Goal: Information Seeking & Learning: Learn about a topic

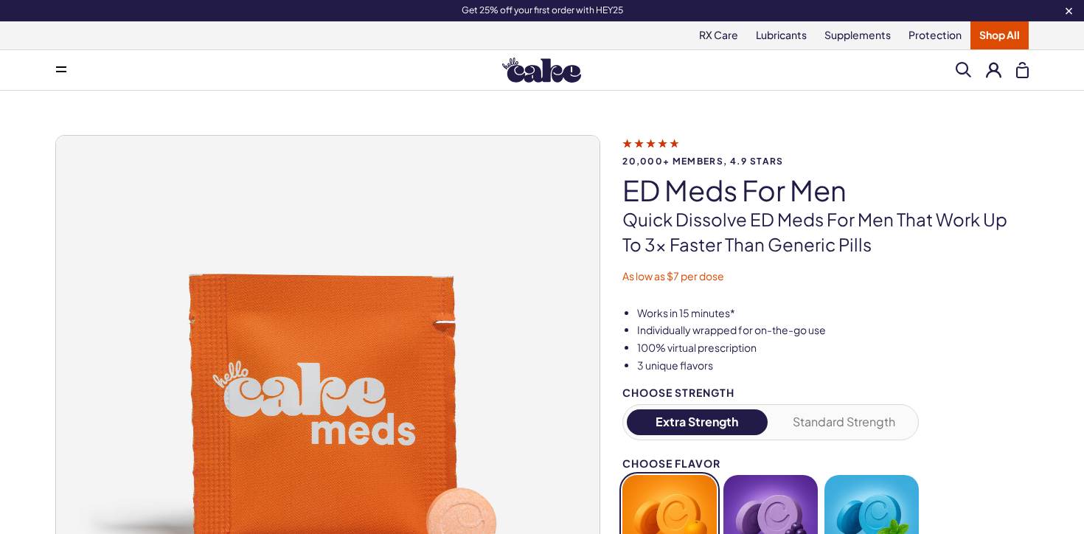
click at [543, 60] on img at bounding box center [541, 70] width 79 height 25
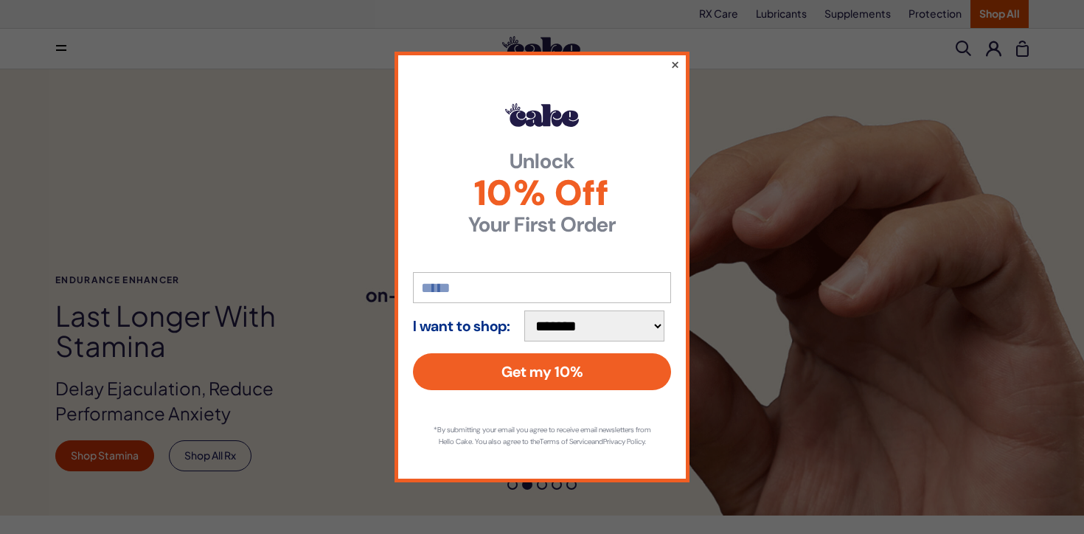
click at [674, 61] on button "×" at bounding box center [675, 64] width 10 height 18
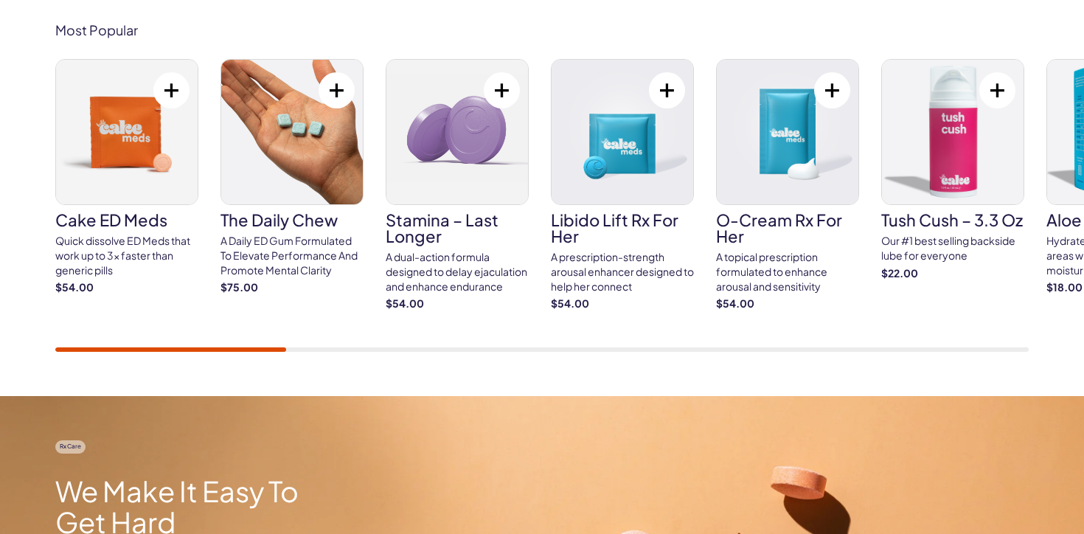
scroll to position [948, 0]
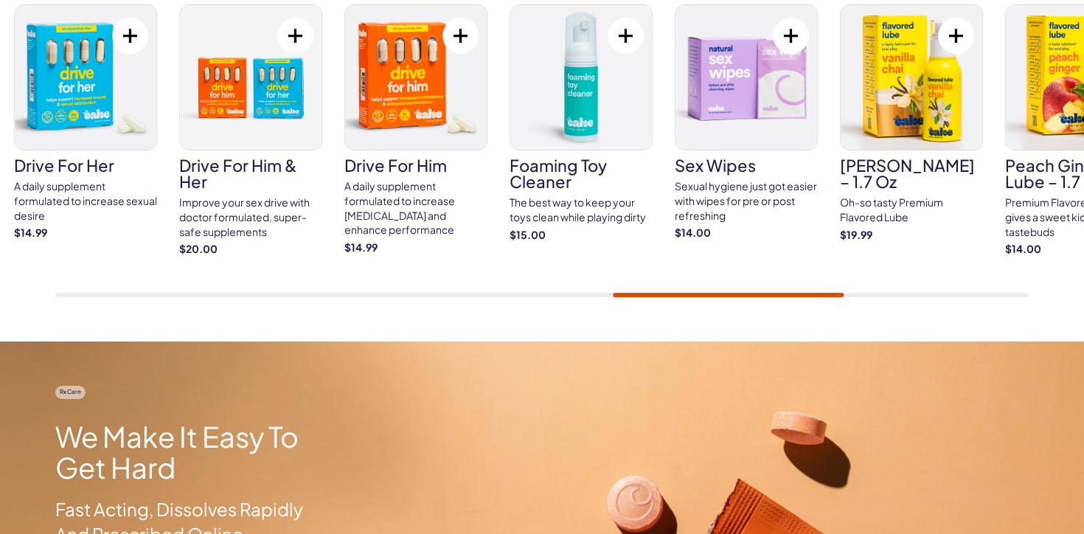
click at [837, 291] on div "Cake ED Meds Quick dissolve ED Meds that work up to 3x faster than generic pill…" at bounding box center [542, 150] width 974 height 293
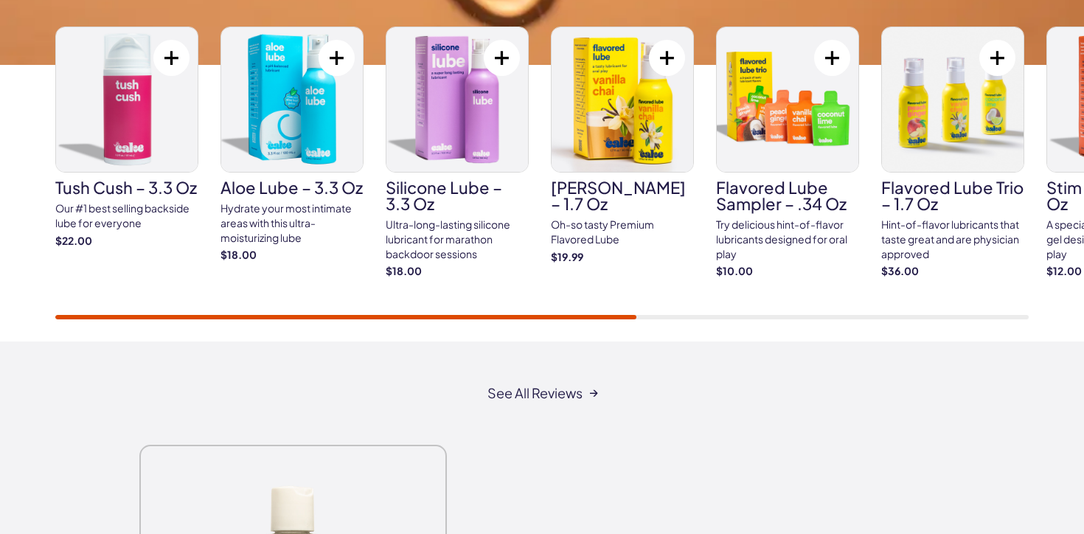
scroll to position [2489, 0]
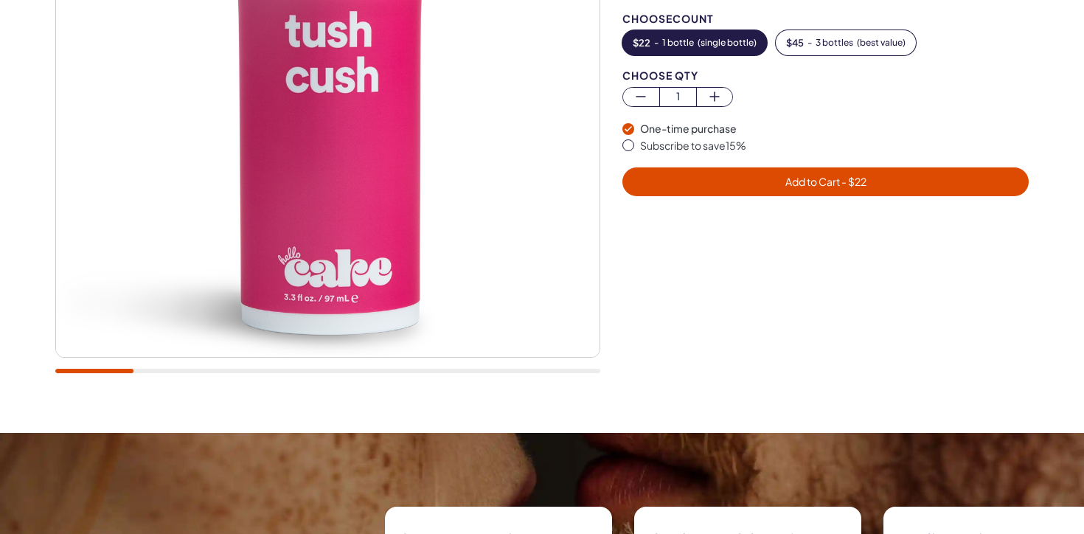
scroll to position [590, 0]
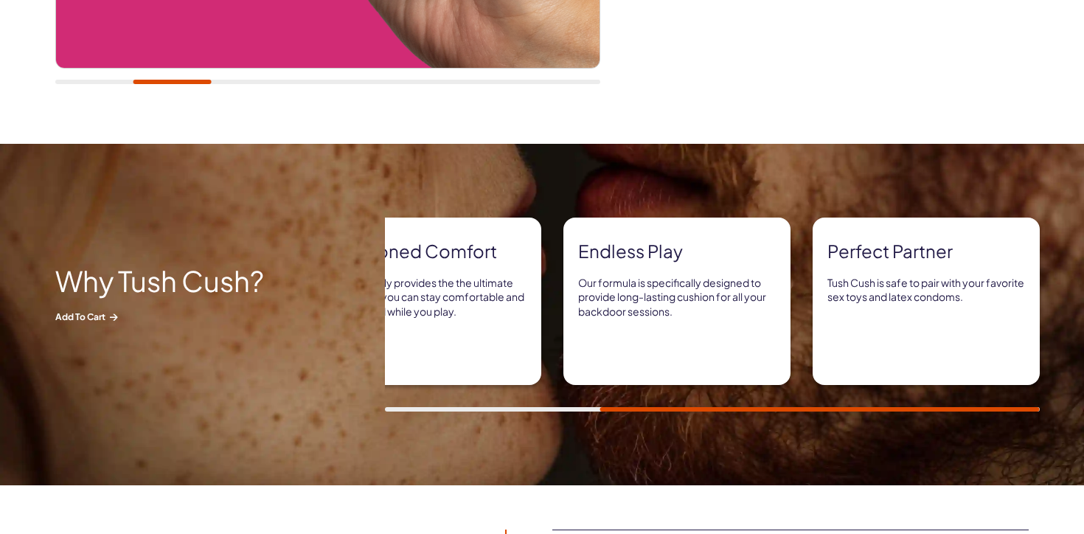
click at [977, 403] on div "Super formula Tush Cush is formulated with both water and premium silicone for …" at bounding box center [734, 315] width 699 height 194
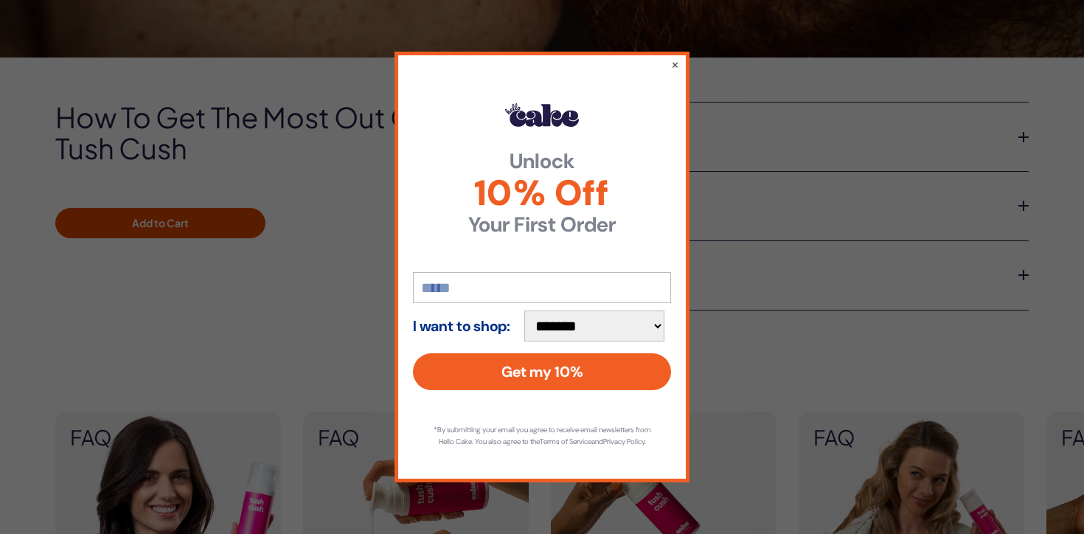
scroll to position [1024, 0]
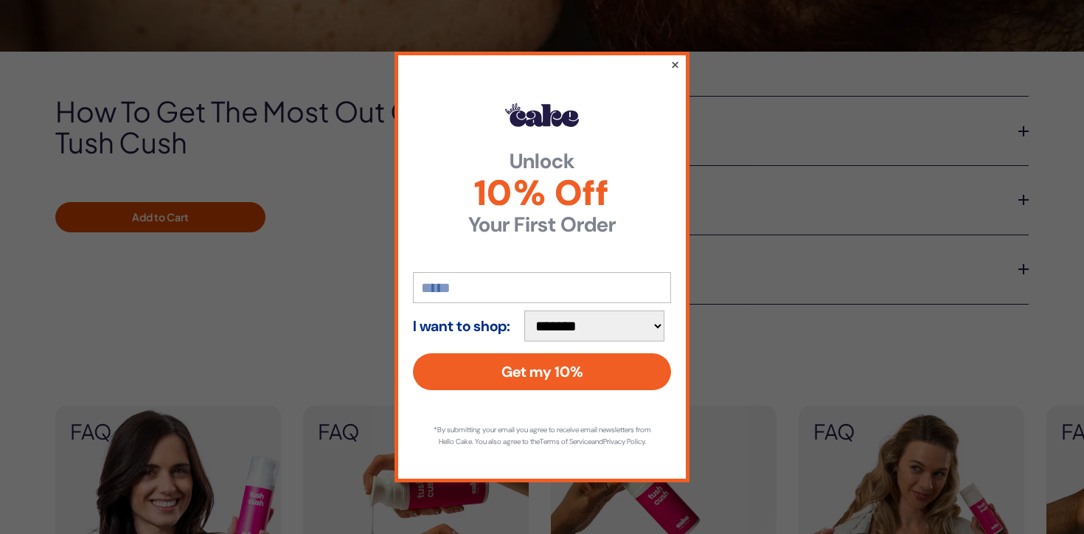
click at [674, 60] on button "×" at bounding box center [675, 64] width 10 height 18
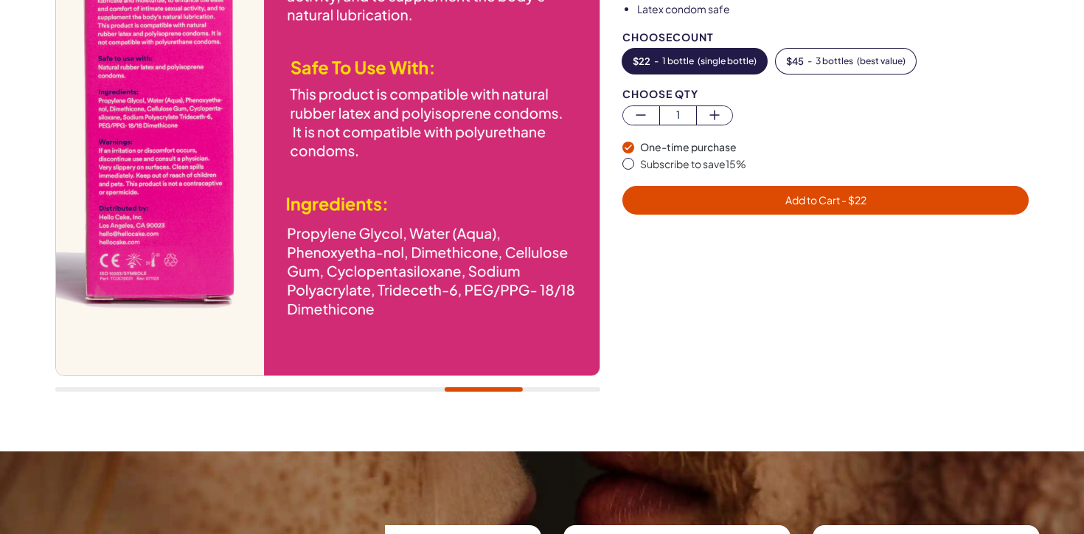
scroll to position [0, 0]
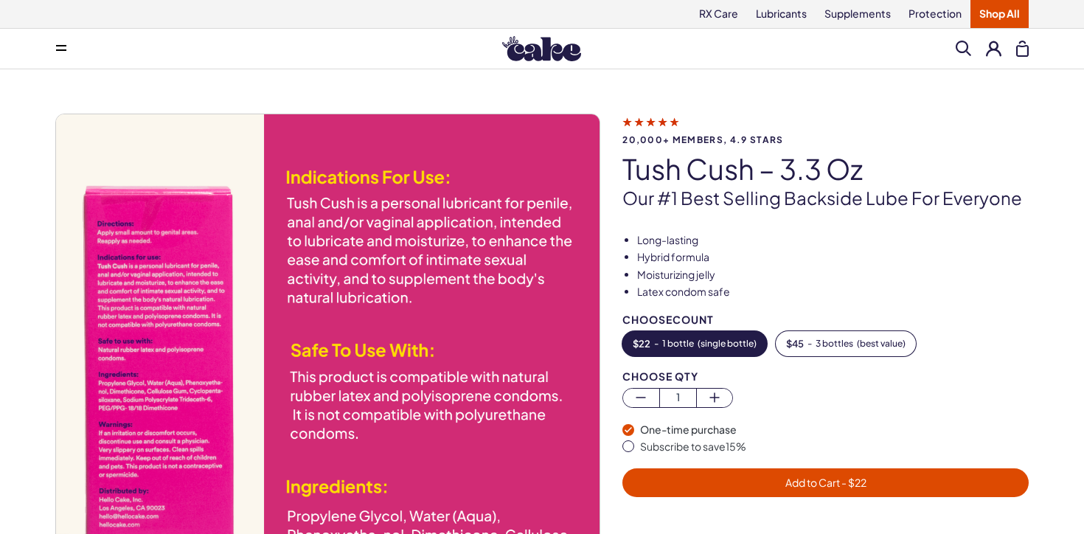
click at [60, 51] on span at bounding box center [61, 48] width 10 height 7
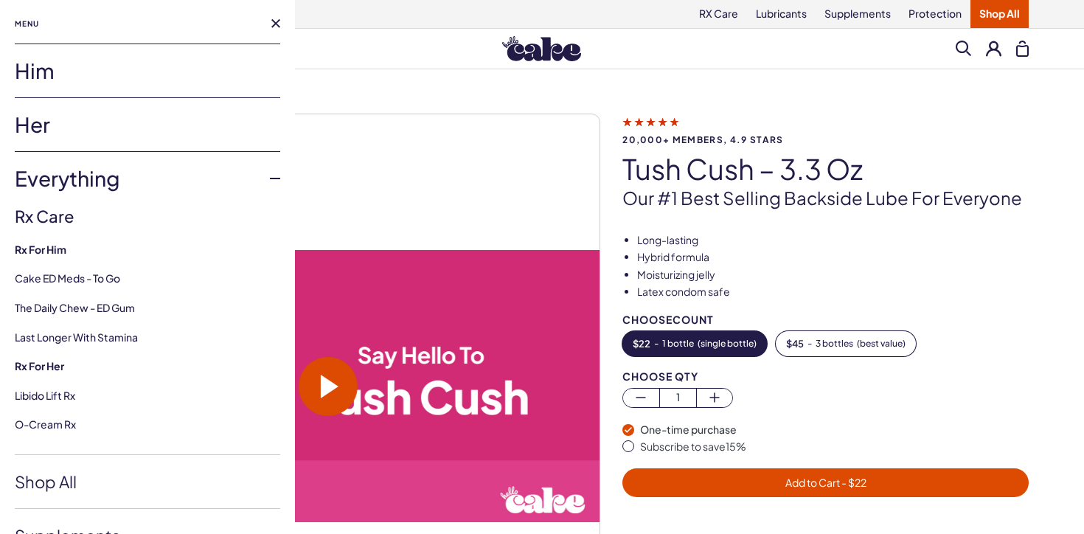
click at [37, 119] on link "Her" at bounding box center [148, 124] width 266 height 53
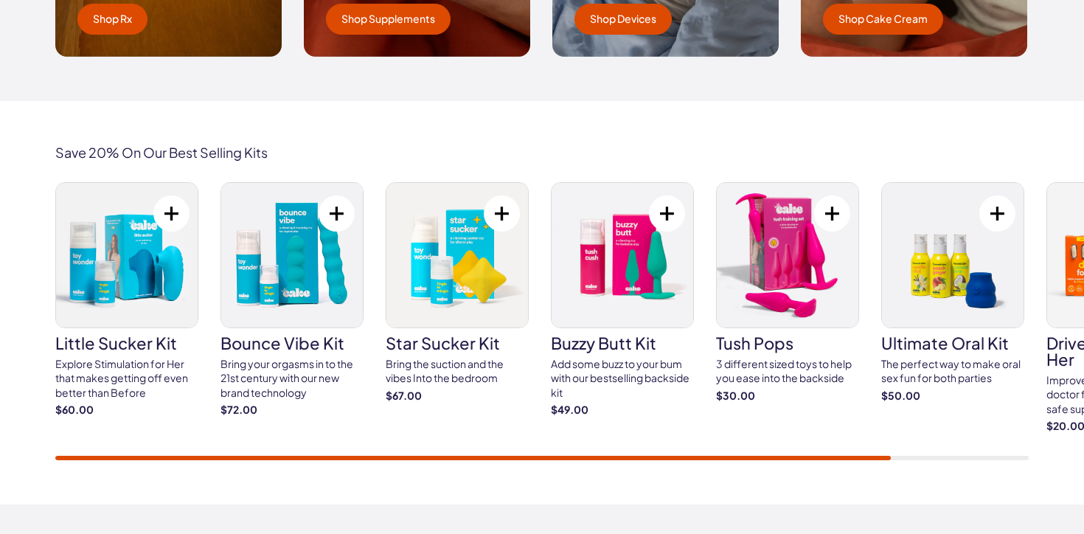
scroll to position [2505, 0]
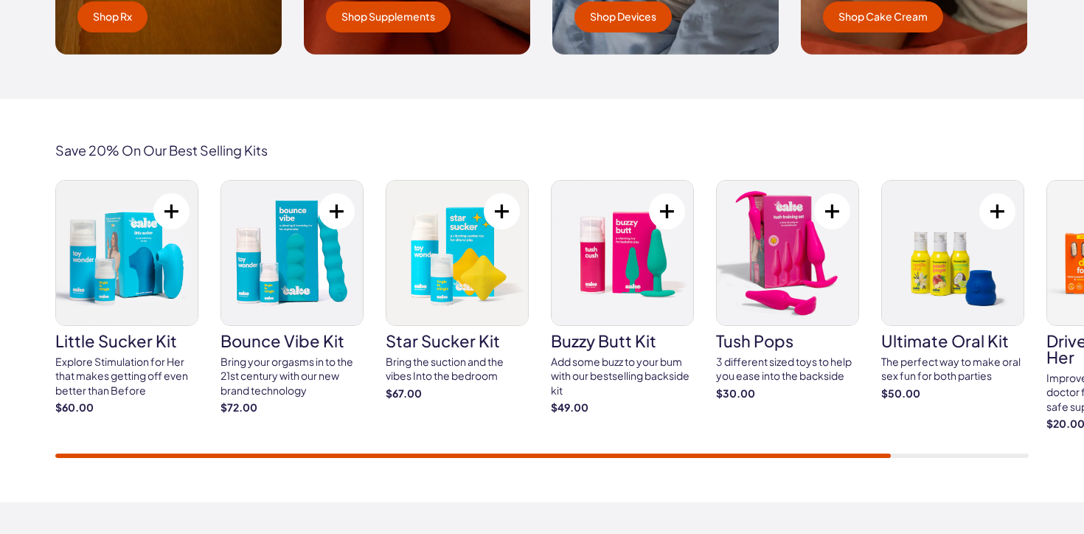
click at [777, 341] on h3 "tush pops" at bounding box center [787, 341] width 143 height 16
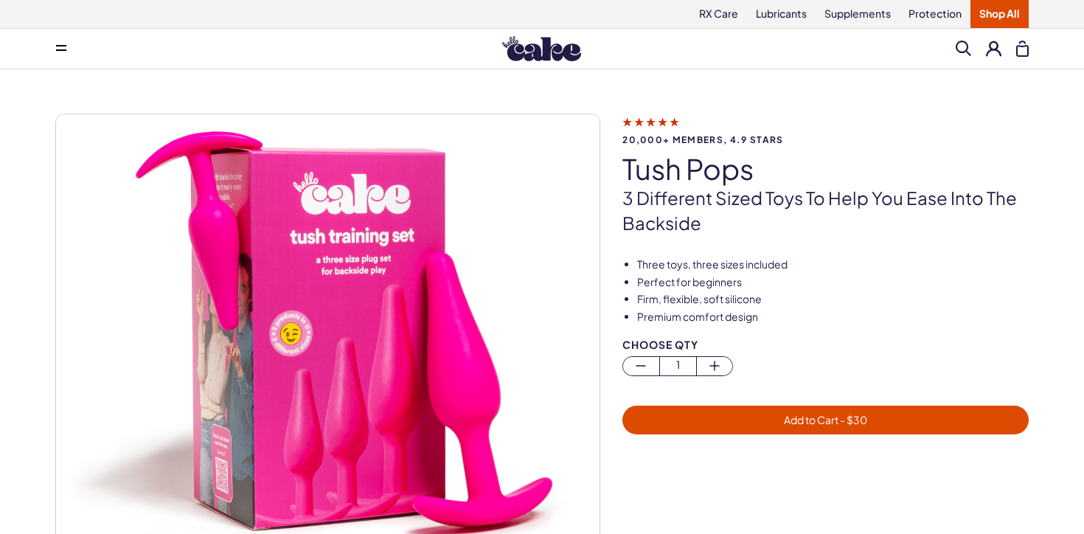
scroll to position [1, 0]
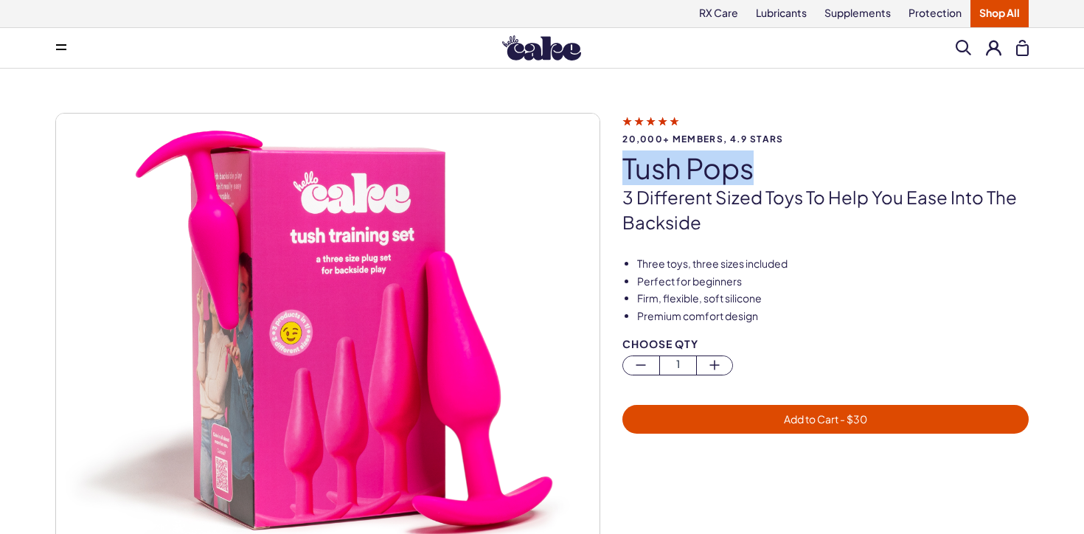
drag, startPoint x: 614, startPoint y: 176, endPoint x: 779, endPoint y: 180, distance: 164.5
click at [779, 180] on div "20,000+ members, 4.9 stars tush pops 3 different sized toys to help you ease in…" at bounding box center [542, 401] width 974 height 576
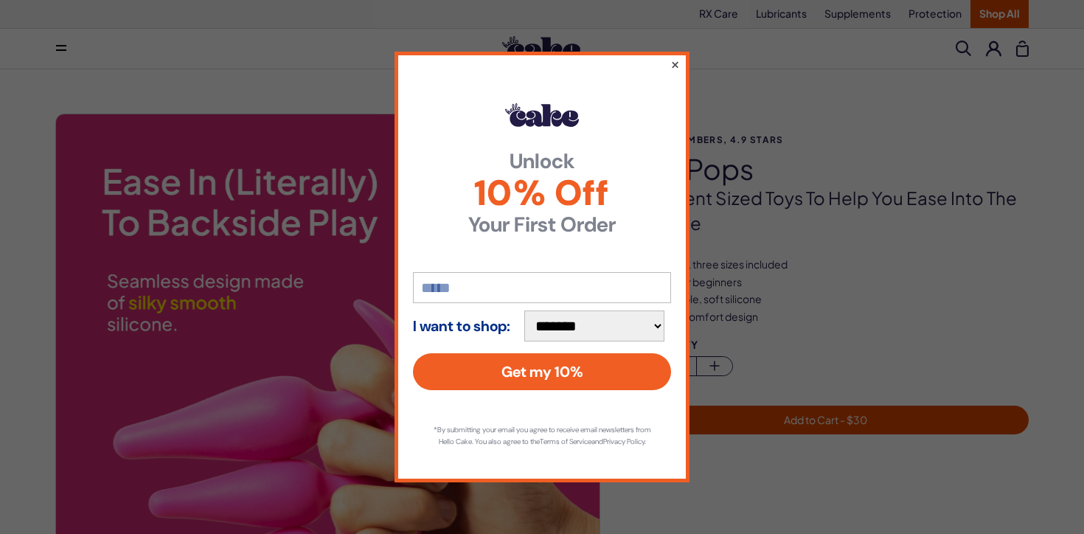
click at [675, 61] on button "×" at bounding box center [675, 64] width 10 height 18
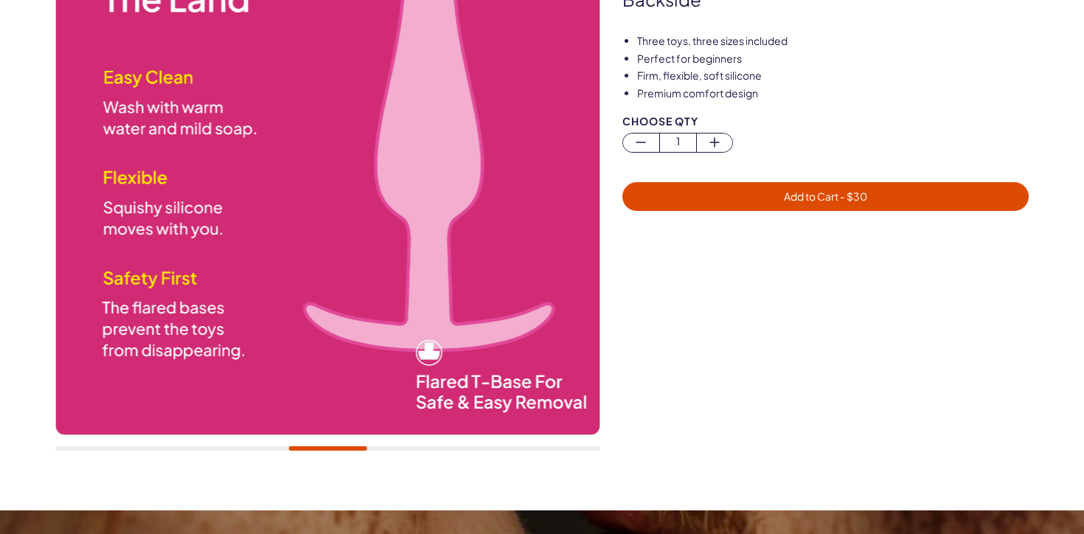
scroll to position [245, 0]
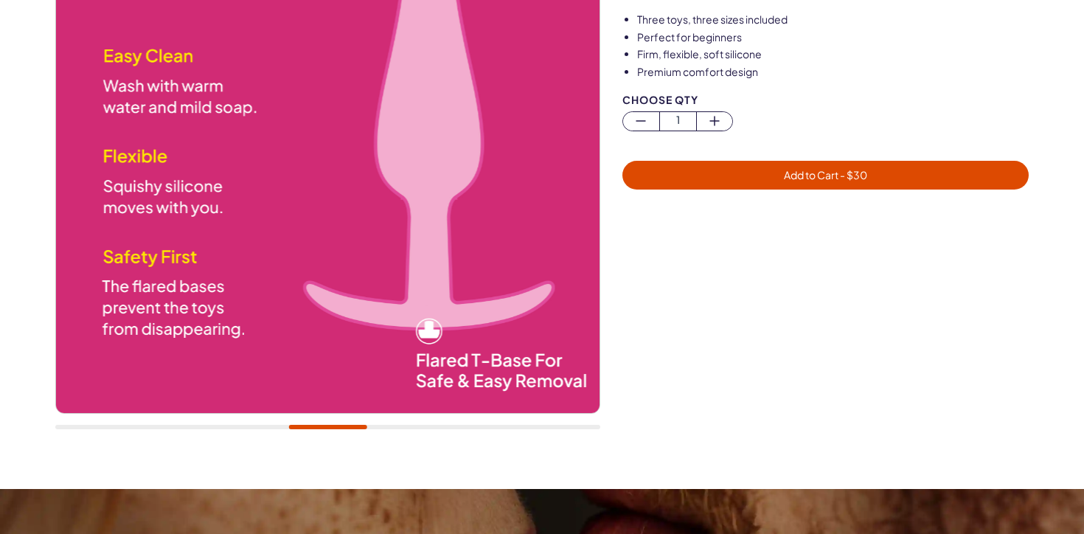
click at [456, 426] on div at bounding box center [327, 427] width 545 height 4
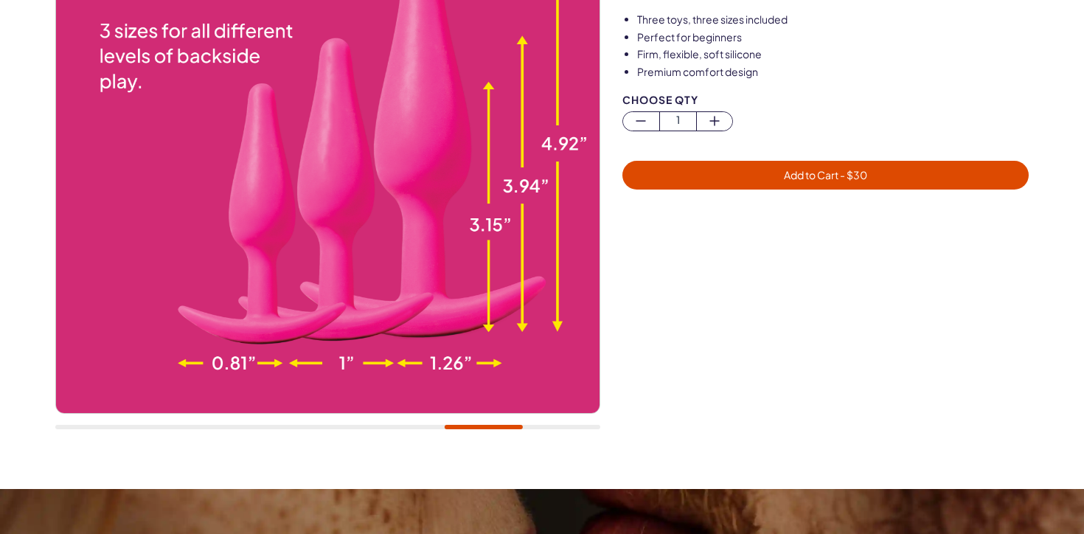
click at [552, 421] on div at bounding box center [327, 157] width 545 height 576
click at [557, 423] on div at bounding box center [327, 157] width 545 height 576
click at [567, 425] on div at bounding box center [327, 427] width 545 height 4
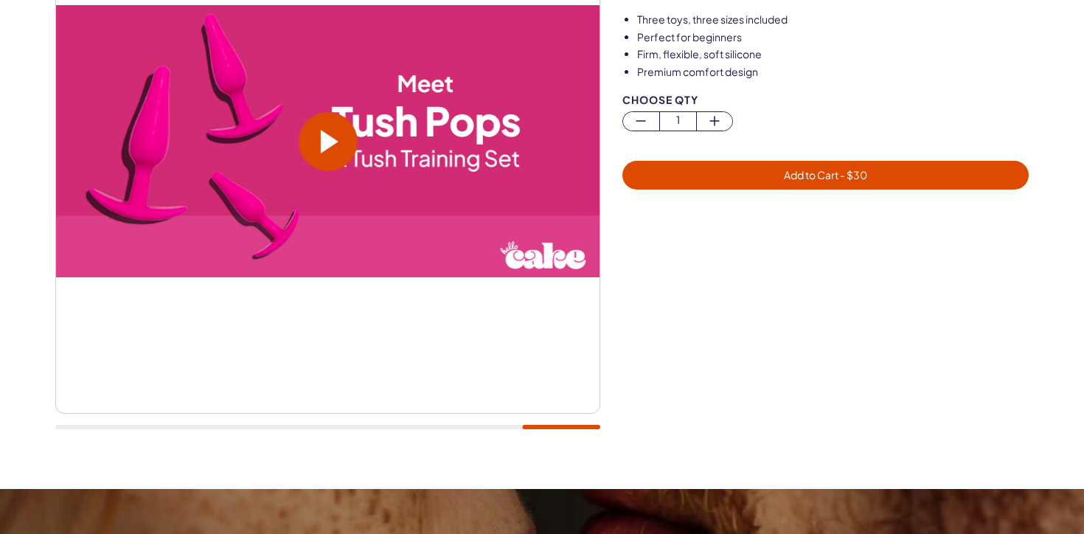
click at [89, 424] on div at bounding box center [327, 157] width 545 height 576
click at [77, 424] on div at bounding box center [327, 157] width 545 height 576
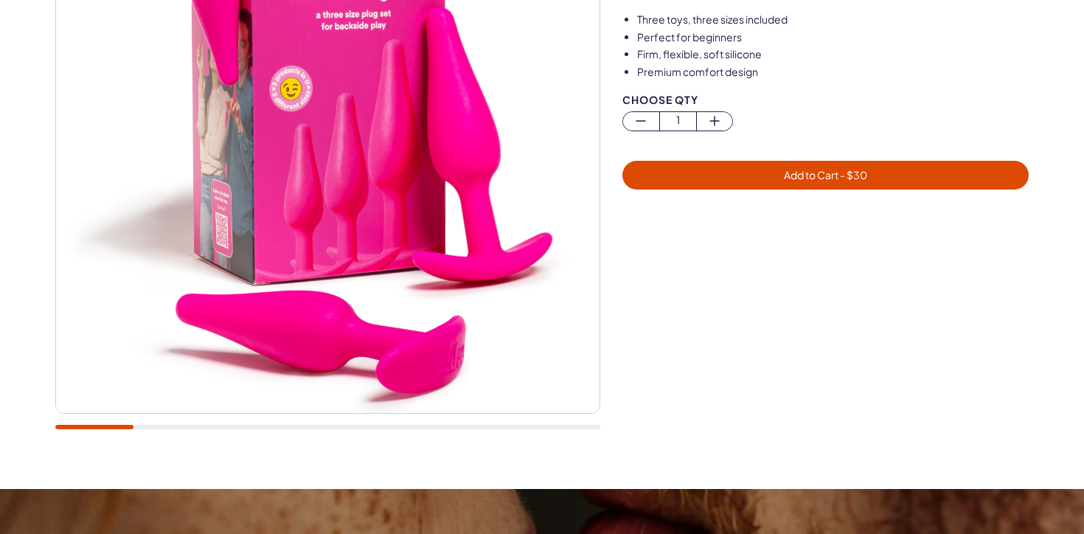
click at [76, 426] on div at bounding box center [327, 427] width 545 height 4
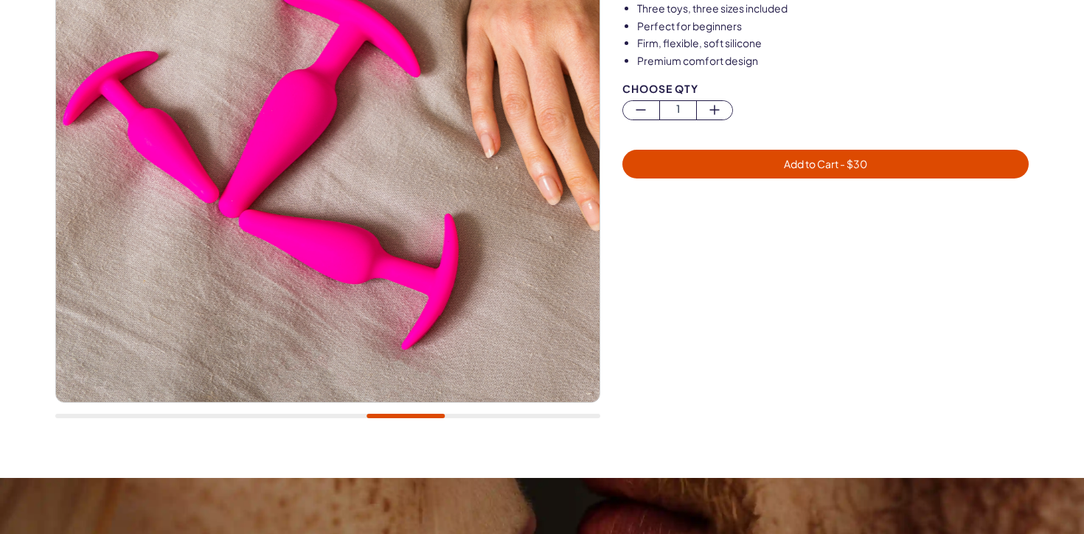
scroll to position [0, 0]
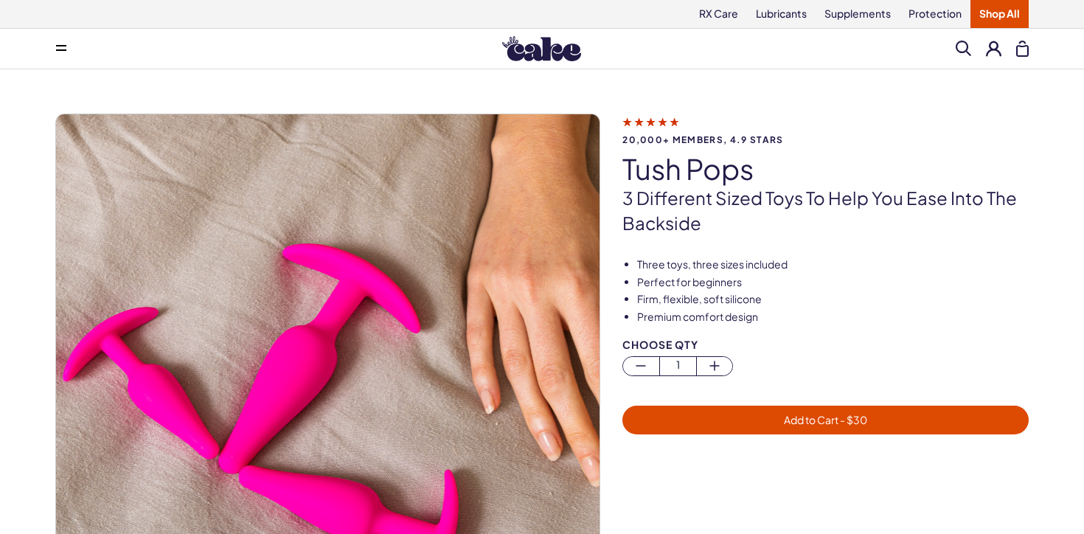
click at [984, 14] on link "Shop All" at bounding box center [1000, 14] width 58 height 28
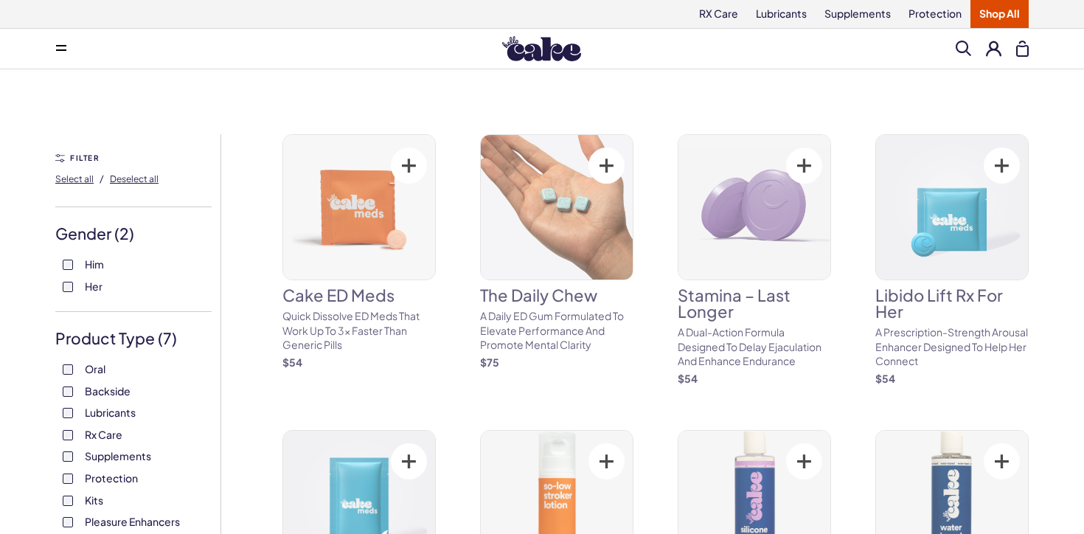
click at [66, 406] on label "Lubricants" at bounding box center [134, 413] width 142 height 15
click at [68, 493] on label "Kits" at bounding box center [134, 500] width 142 height 15
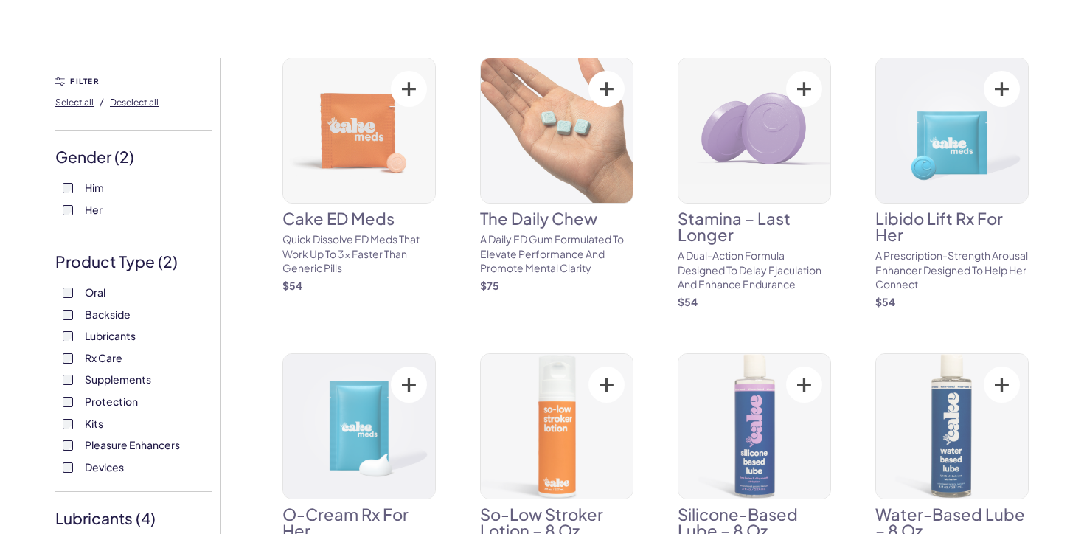
scroll to position [87, 0]
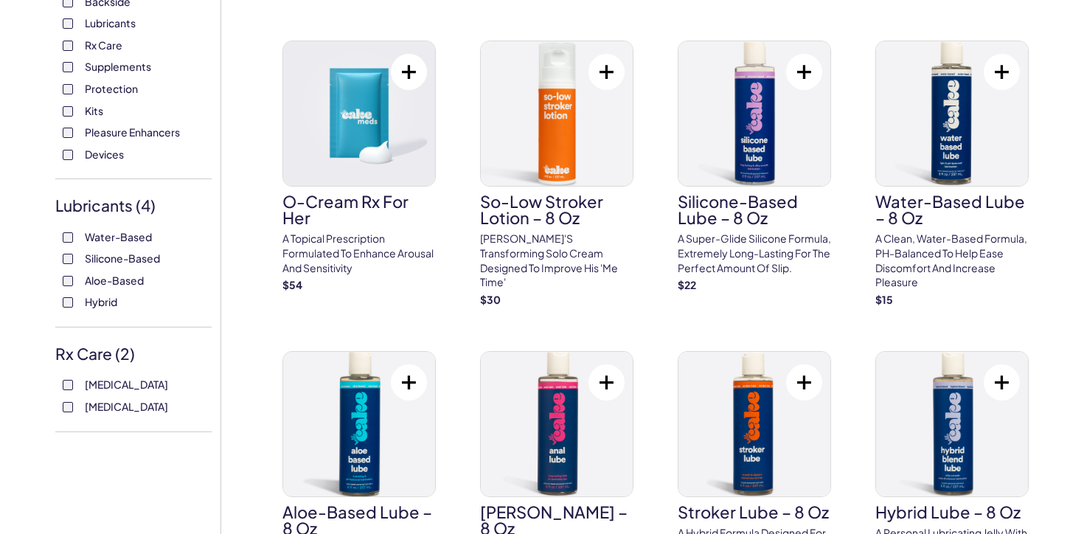
scroll to position [388, 0]
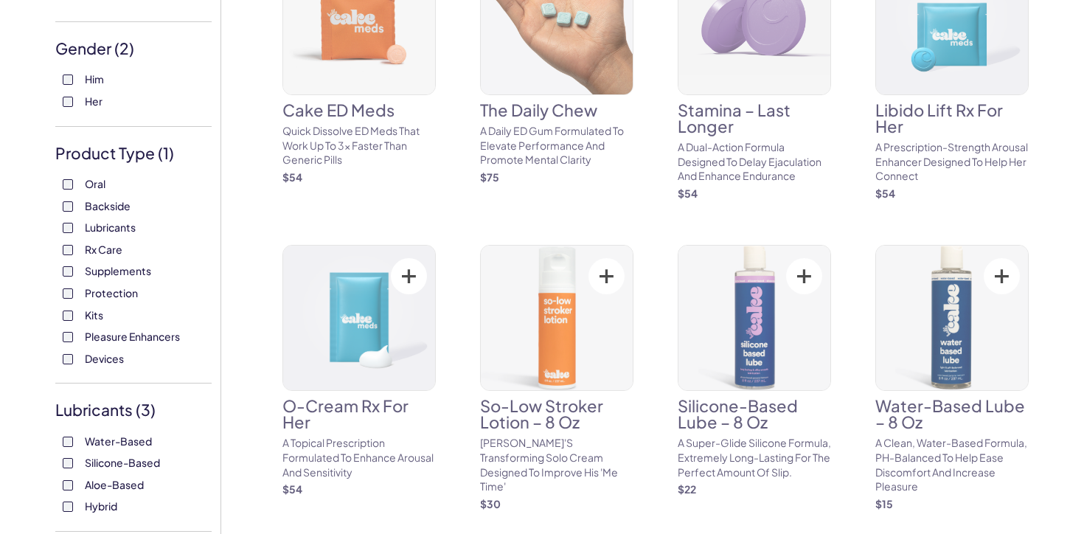
scroll to position [282, 0]
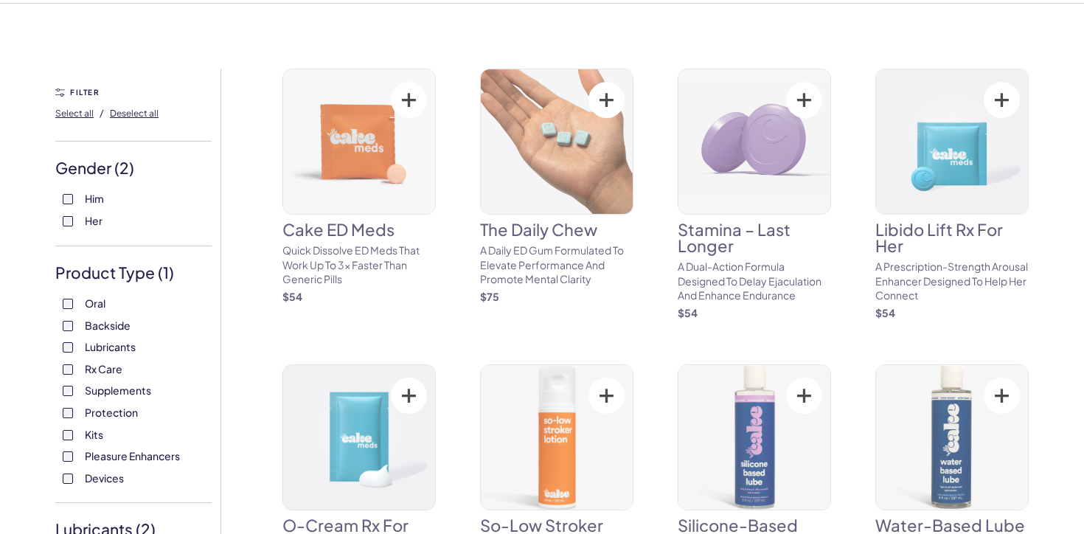
scroll to position [278, 0]
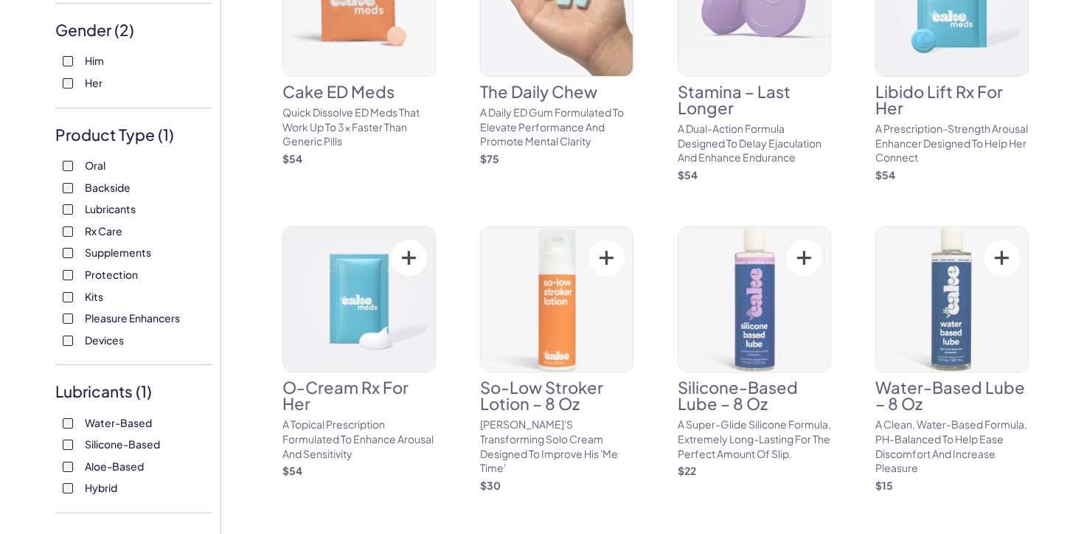
scroll to position [241, 0]
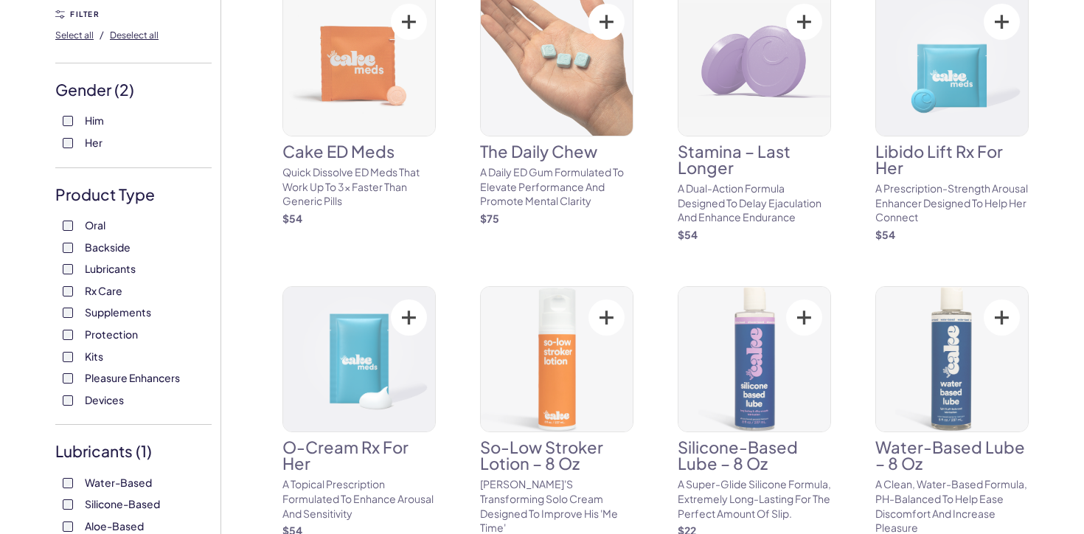
scroll to position [455, 0]
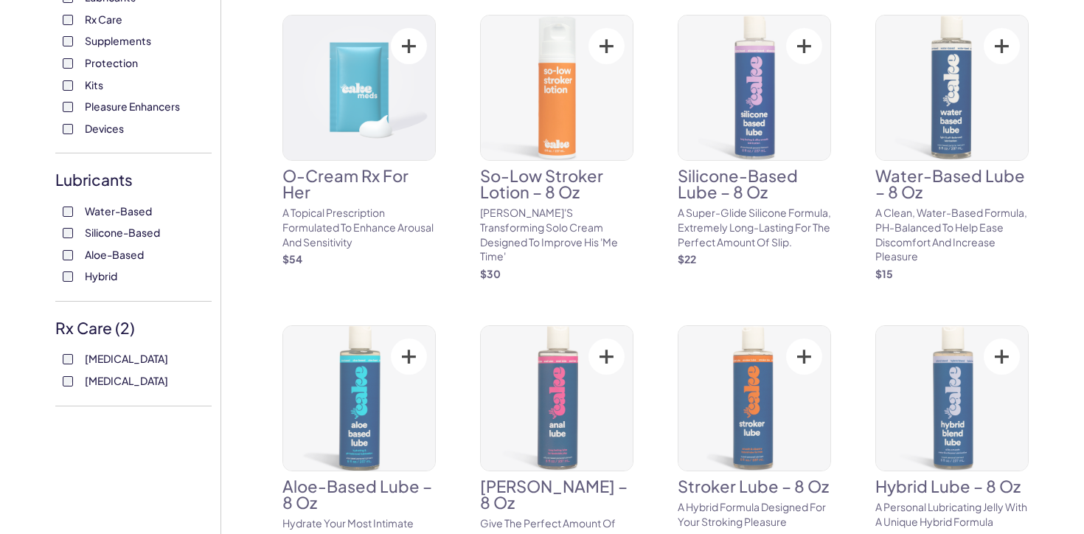
scroll to position [466, 0]
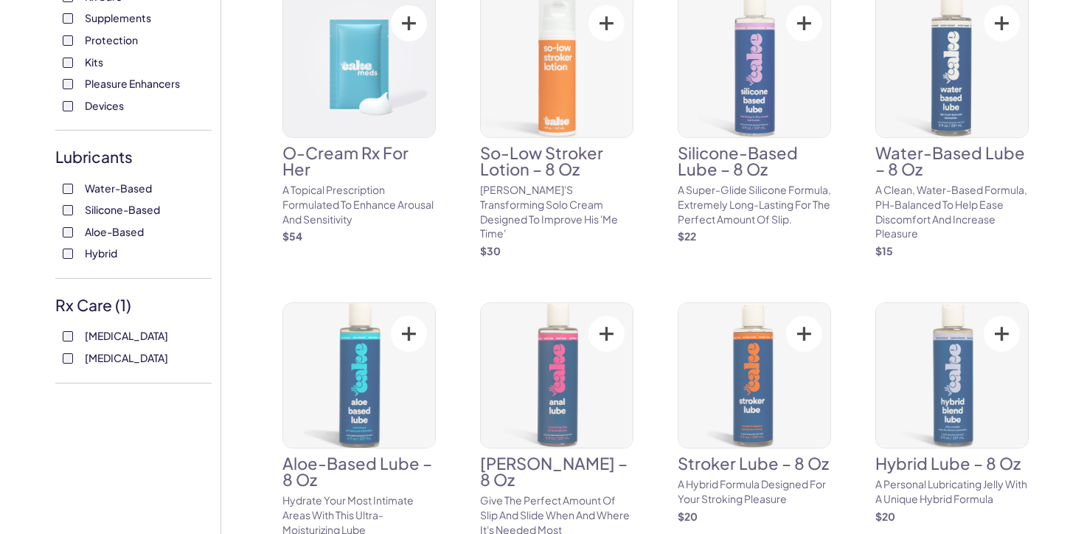
scroll to position [564, 0]
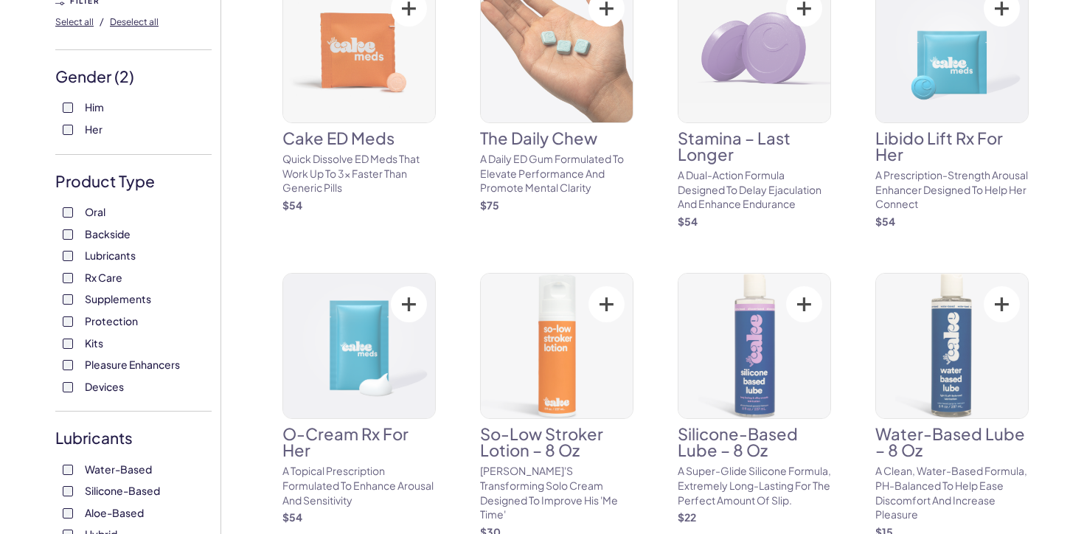
scroll to position [184, 0]
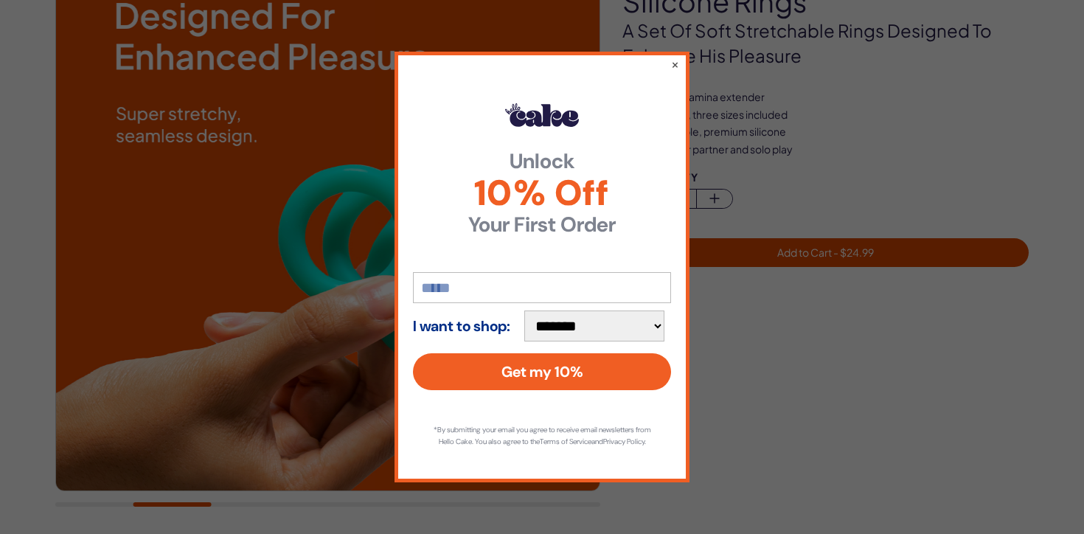
scroll to position [220, 0]
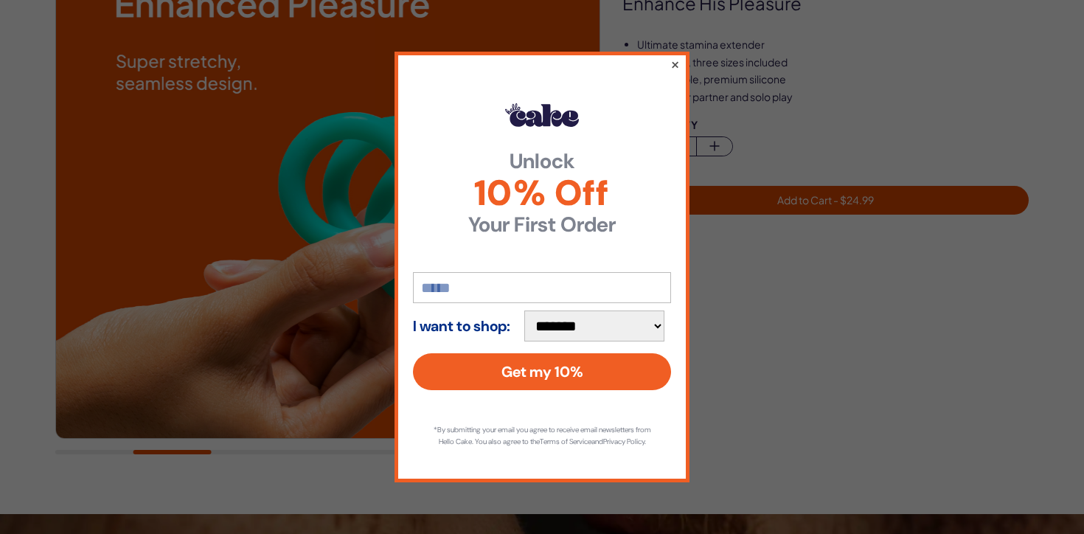
click at [679, 57] on button "×" at bounding box center [675, 64] width 10 height 18
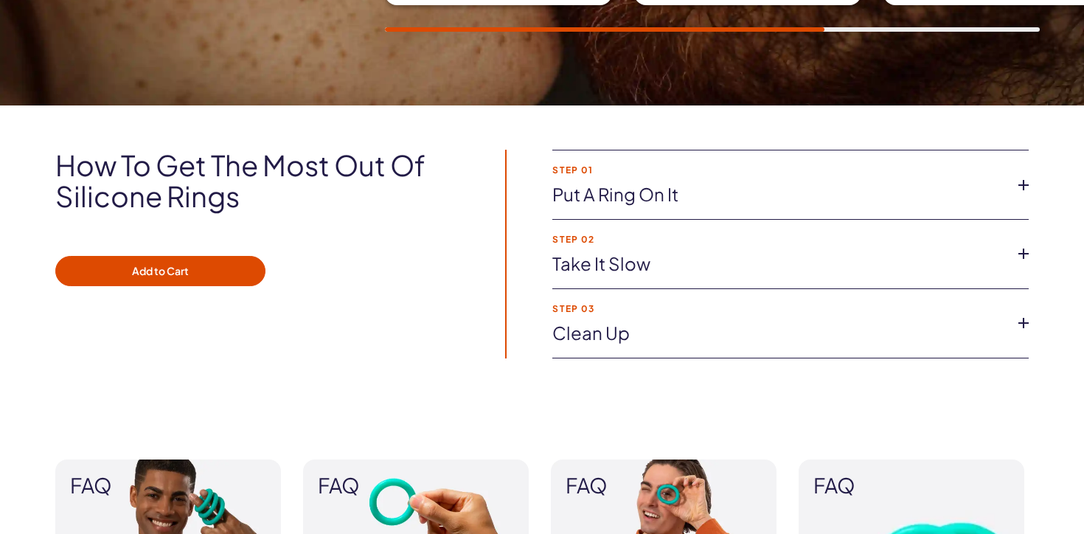
scroll to position [971, 0]
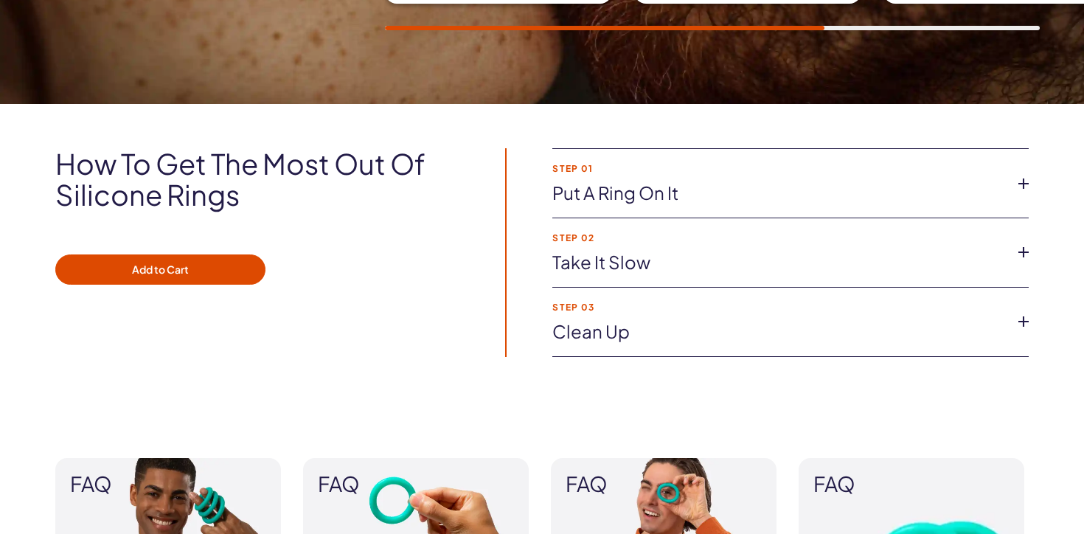
click at [634, 190] on link "Put a ring on it" at bounding box center [778, 193] width 453 height 25
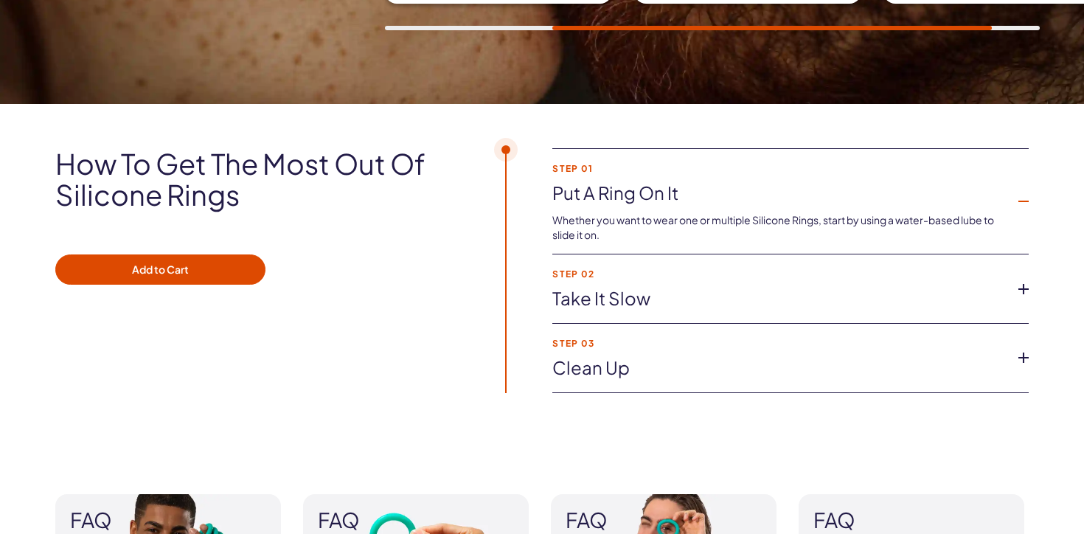
click at [646, 300] on link "Take it slow" at bounding box center [778, 298] width 453 height 25
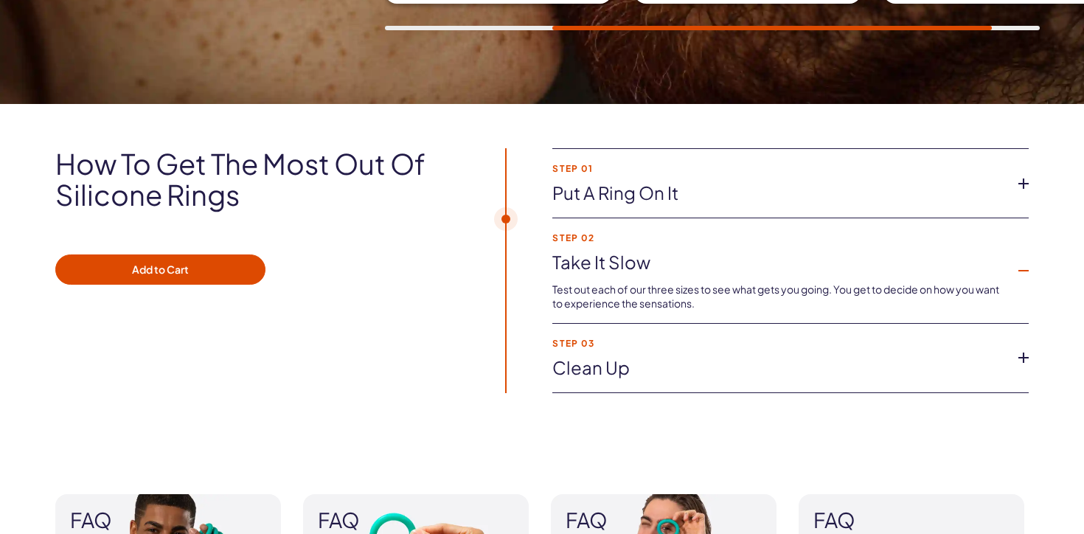
click at [618, 367] on link "Clean up" at bounding box center [778, 368] width 453 height 25
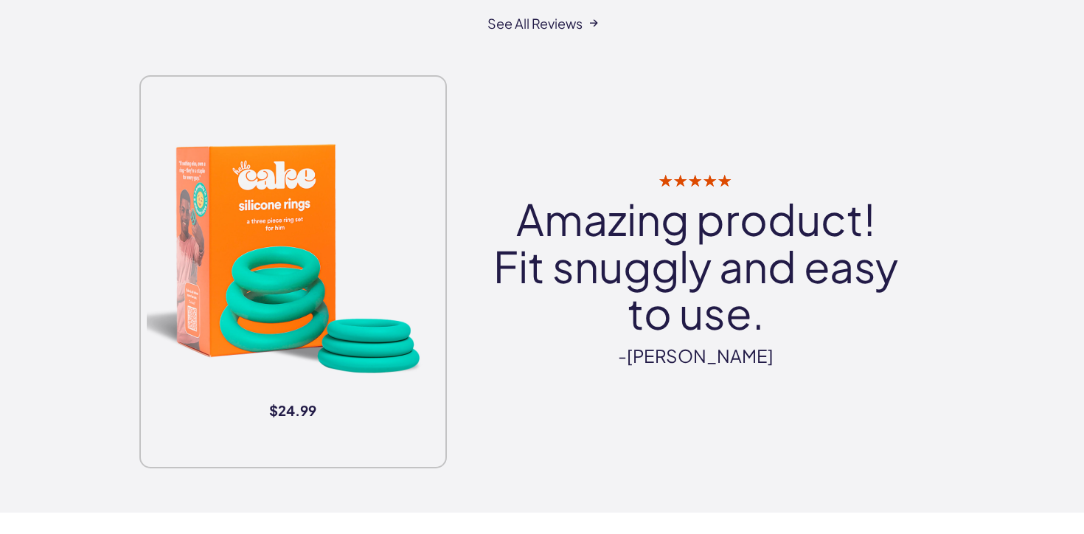
scroll to position [1837, 0]
